Goal: Information Seeking & Learning: Find specific fact

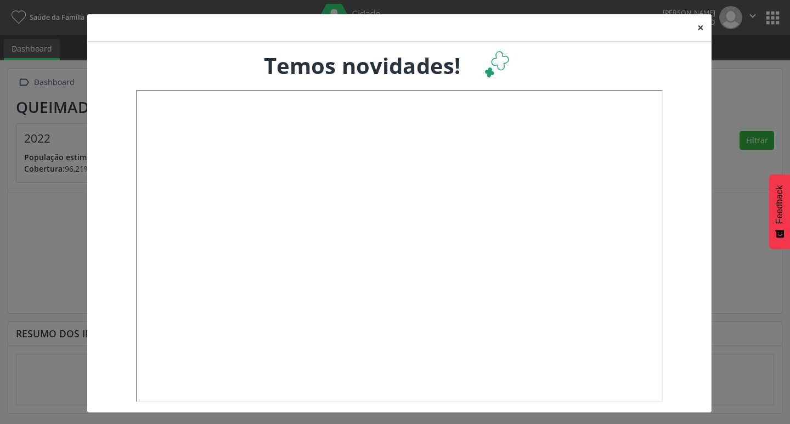
click at [692, 26] on button "×" at bounding box center [700, 27] width 22 height 27
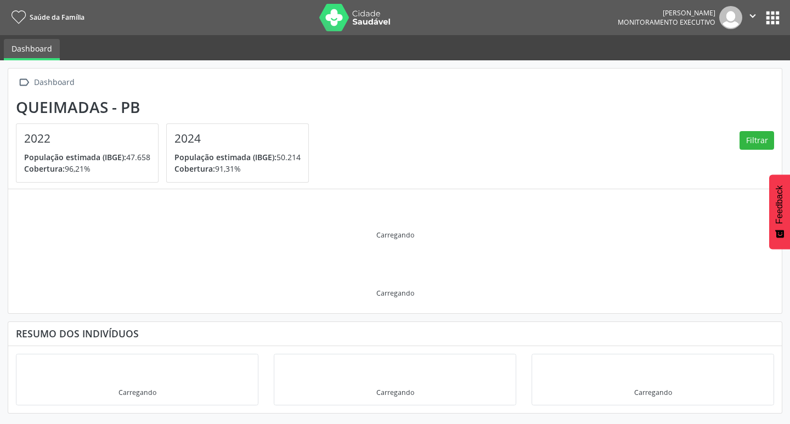
click at [762, 18] on button "" at bounding box center [752, 17] width 21 height 23
click at [676, 70] on div " Dashboard Queimadas - PB 2022 População estimada (IBGE): 47.658 Cobertura: 96…" at bounding box center [394, 129] width 773 height 121
click at [781, 10] on button "apps" at bounding box center [772, 17] width 19 height 19
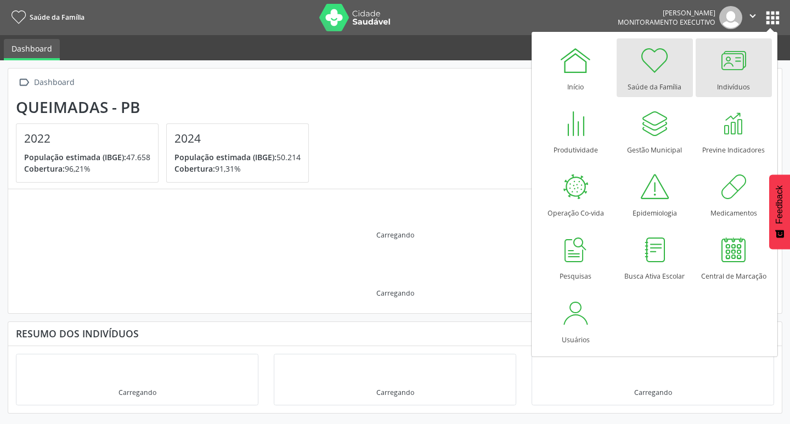
click at [736, 71] on div at bounding box center [733, 60] width 33 height 33
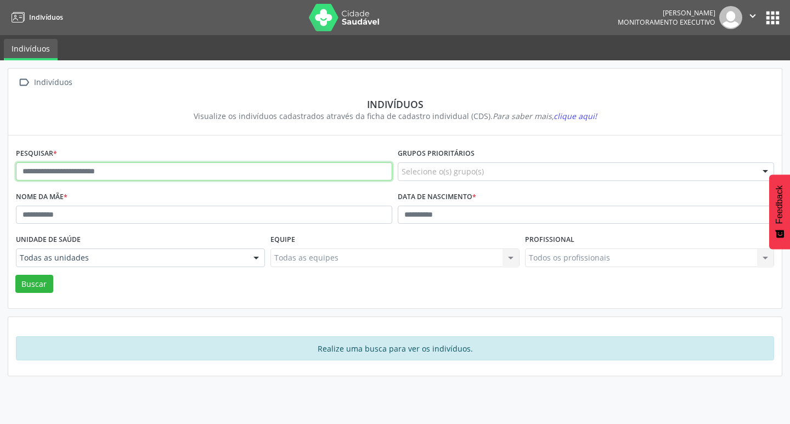
drag, startPoint x: 107, startPoint y: 175, endPoint x: 131, endPoint y: 165, distance: 26.3
click at [108, 174] on input "text" at bounding box center [204, 171] width 376 height 19
click at [15, 275] on button "Buscar" at bounding box center [34, 284] width 38 height 19
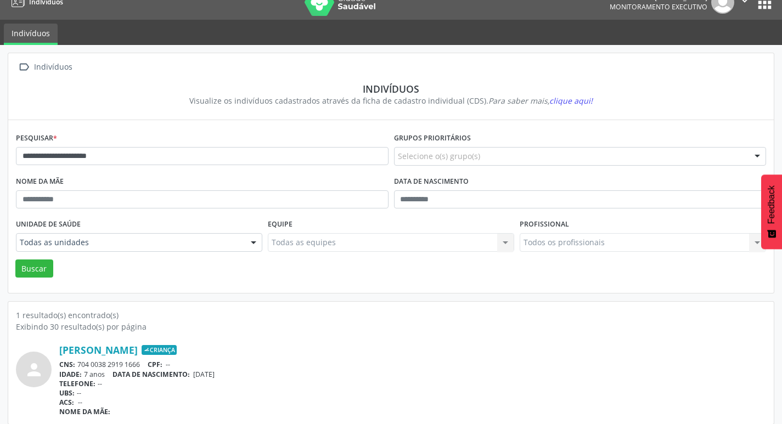
scroll to position [24, 0]
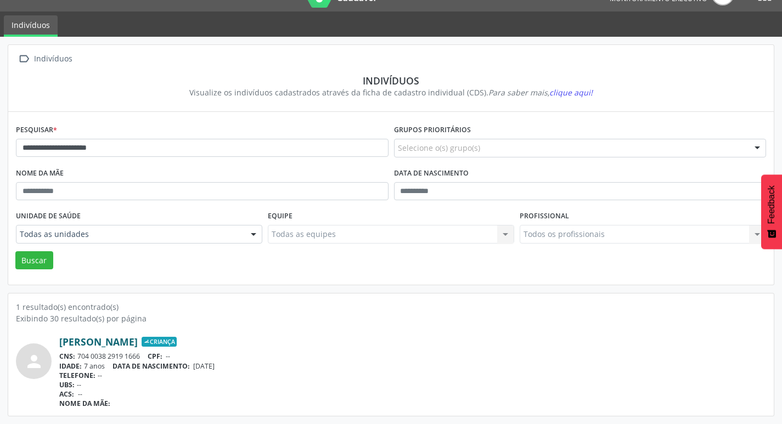
click at [122, 347] on link "[PERSON_NAME]" at bounding box center [98, 342] width 78 height 12
click at [182, 160] on div "**********" at bounding box center [202, 143] width 378 height 43
click at [173, 151] on input "**********" at bounding box center [202, 148] width 372 height 19
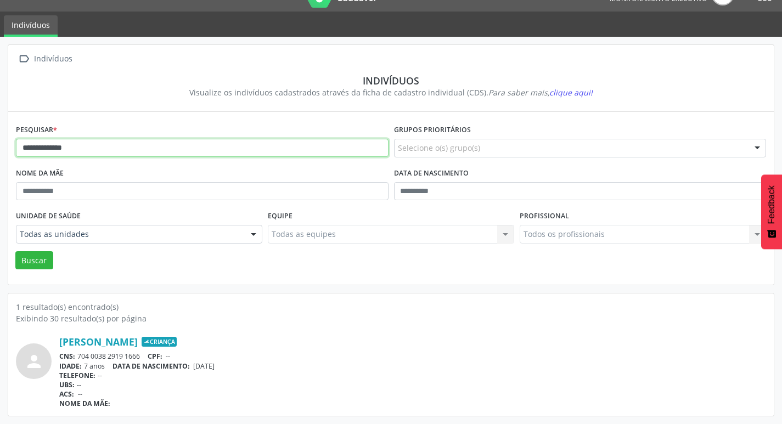
type input "**********"
click at [15, 251] on button "Buscar" at bounding box center [34, 260] width 38 height 19
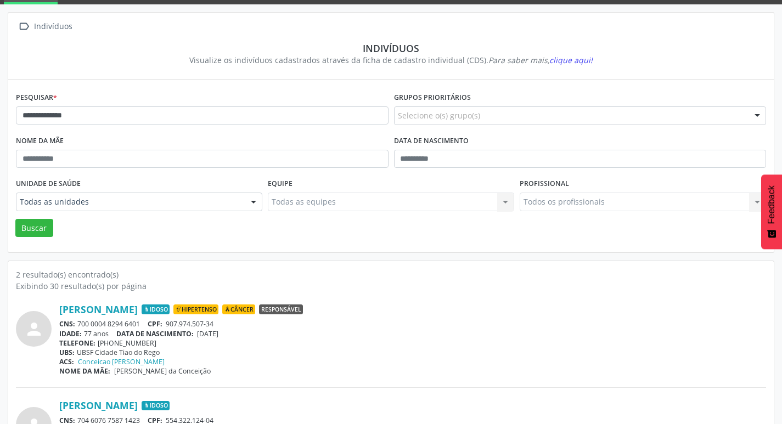
scroll to position [120, 0]
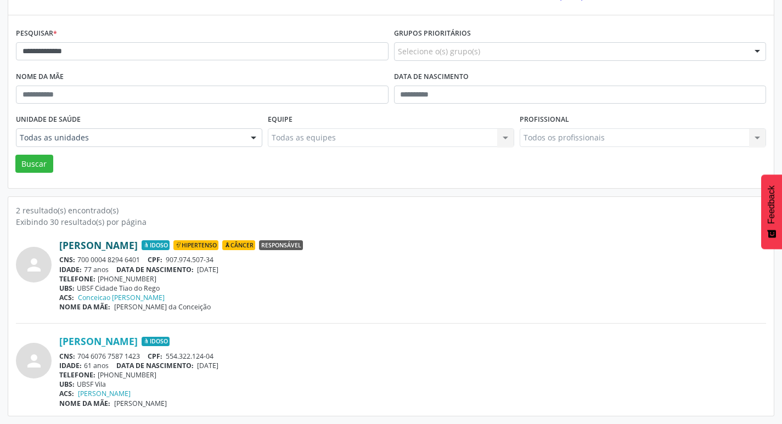
click at [105, 251] on link "[PERSON_NAME]" at bounding box center [98, 245] width 78 height 12
click at [578, 228] on div "person [PERSON_NAME] Idoso Hipertenso Câncer Responsável CNS: 700 0004 8294 640…" at bounding box center [391, 318] width 750 height 180
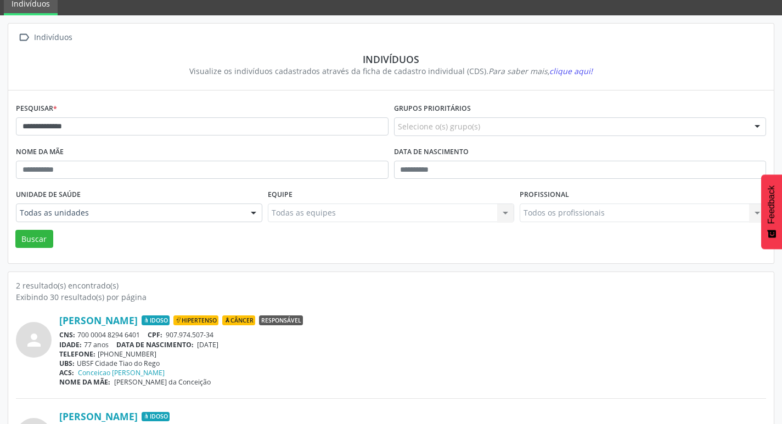
scroll to position [0, 0]
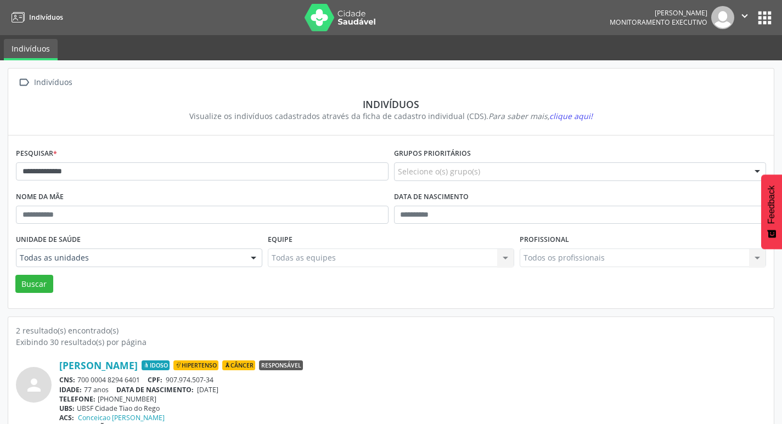
click at [753, 21] on button "" at bounding box center [744, 17] width 21 height 23
click at [708, 76] on ul "Configurações Sair" at bounding box center [716, 55] width 77 height 48
click at [710, 70] on link "Sair" at bounding box center [717, 66] width 76 height 15
